Goal: Use online tool/utility: Use online tool/utility

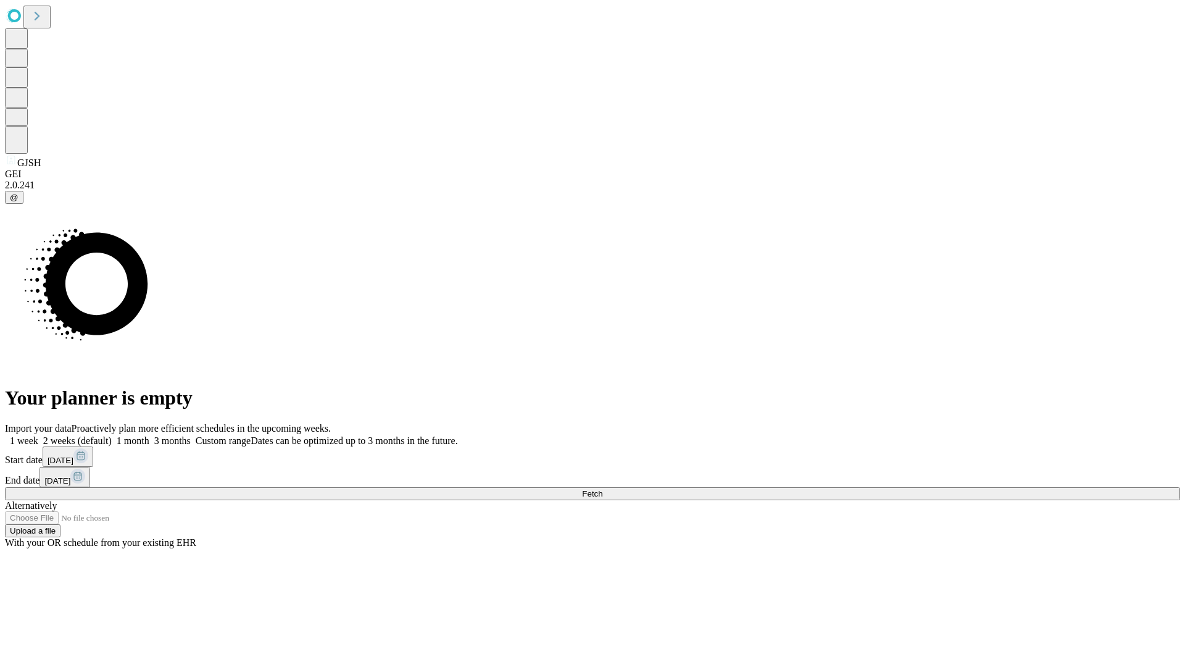
click at [603, 489] on span "Fetch" at bounding box center [592, 493] width 20 height 9
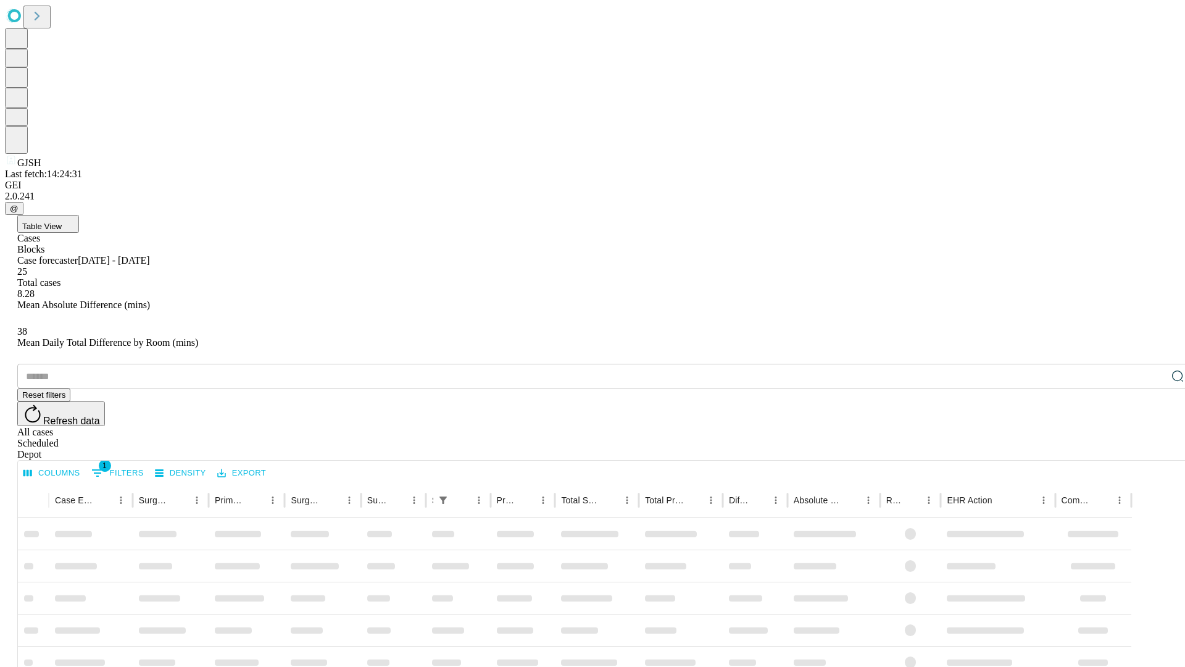
click at [62, 222] on span "Table View" at bounding box center [42, 226] width 40 height 9
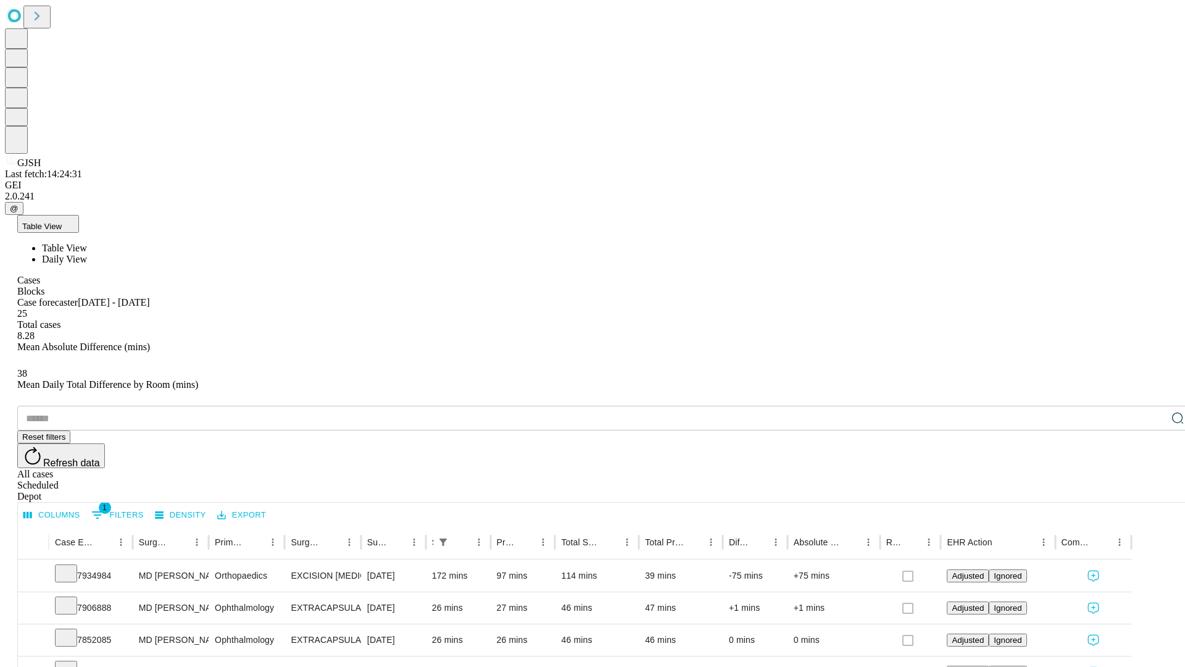
click at [87, 254] on span "Daily View" at bounding box center [64, 259] width 45 height 10
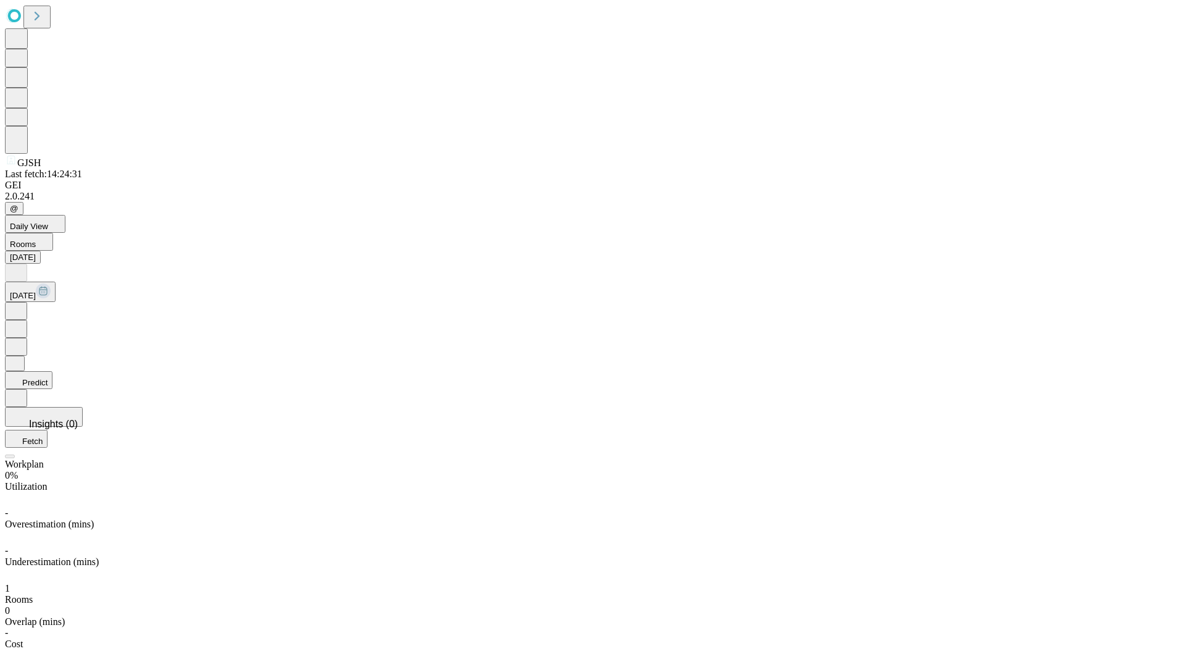
click at [52, 371] on button "Predict" at bounding box center [29, 380] width 48 height 18
